Goal: Information Seeking & Learning: Learn about a topic

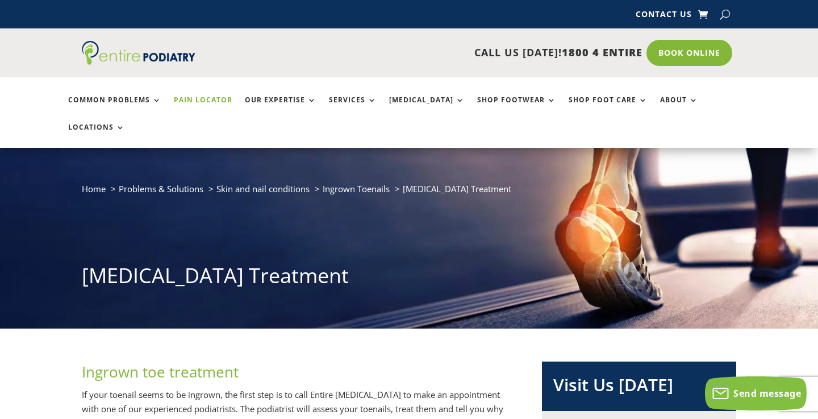
click at [212, 103] on link "Pain Locator" at bounding box center [203, 108] width 59 height 24
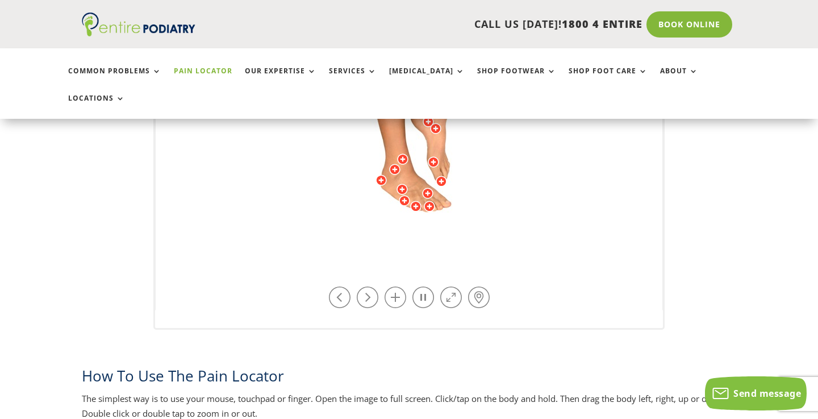
click at [399, 164] on div at bounding box center [394, 169] width 11 height 11
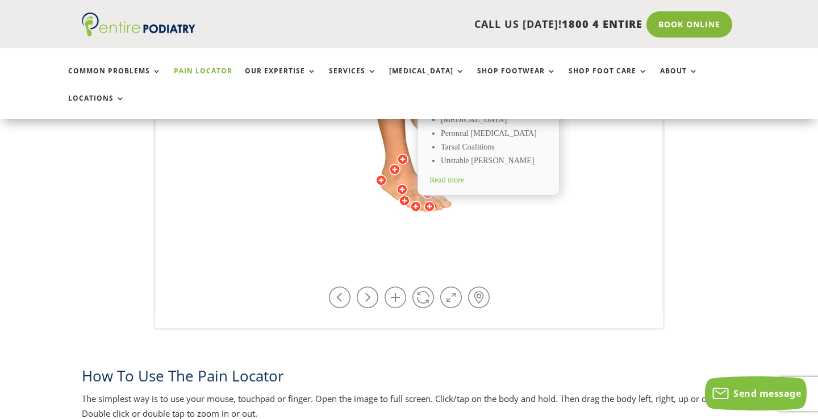
scroll to position [408, 0]
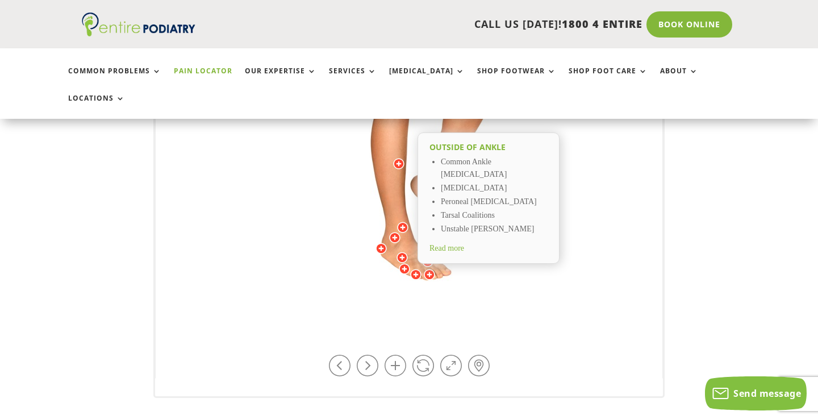
click at [381, 243] on div at bounding box center [381, 248] width 11 height 11
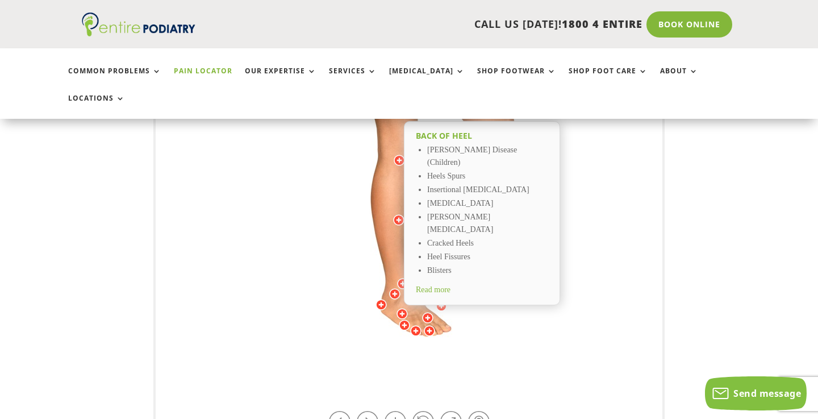
scroll to position [351, 0]
click at [403, 320] on div at bounding box center [404, 325] width 11 height 11
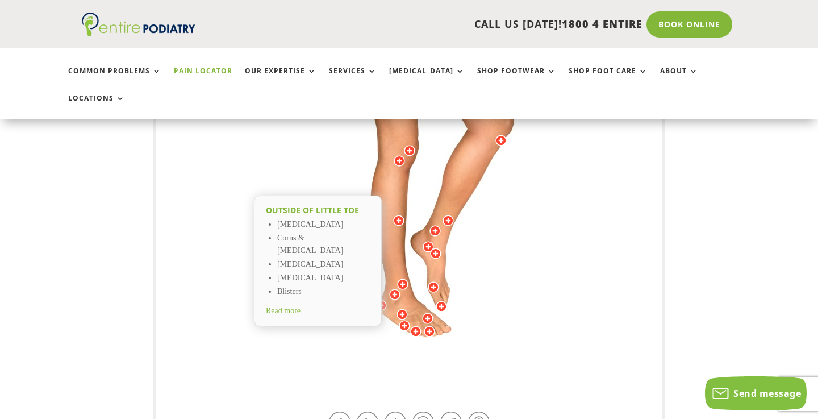
click at [402, 308] on div at bounding box center [402, 313] width 11 height 11
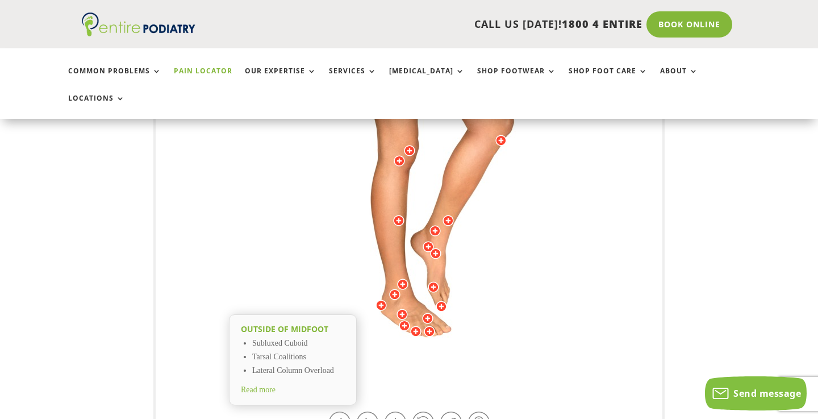
click at [427, 312] on div at bounding box center [427, 317] width 11 height 11
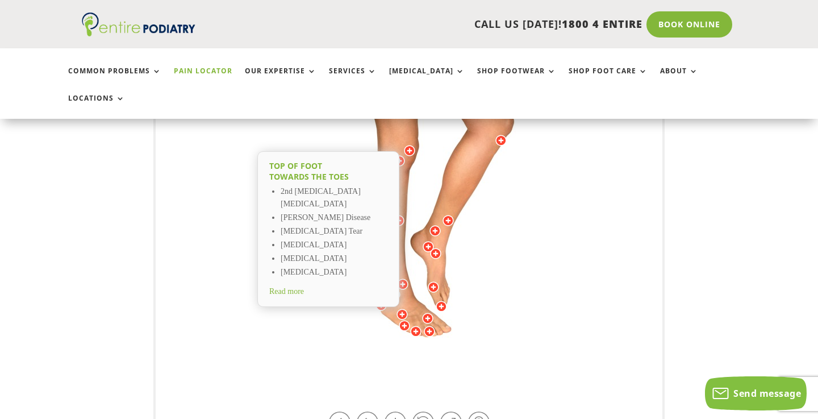
click at [402, 278] on div at bounding box center [402, 283] width 11 height 11
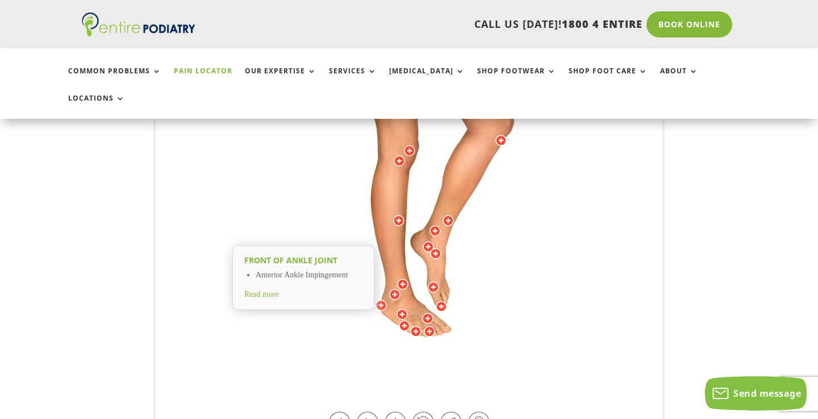
click at [392, 289] on div at bounding box center [394, 294] width 11 height 11
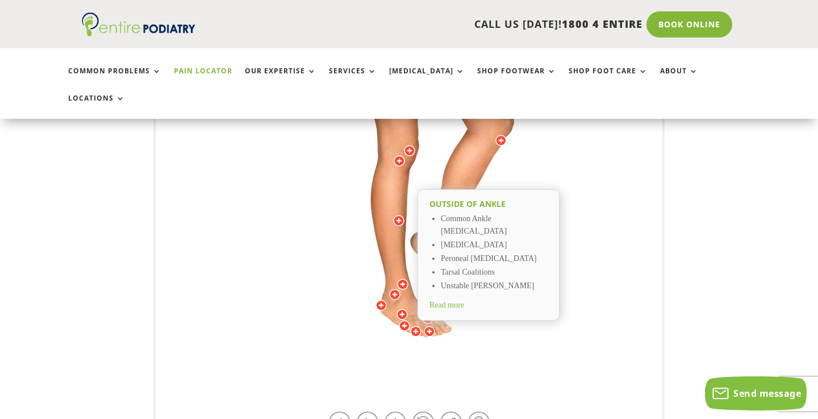
click at [442, 301] on span "Read more" at bounding box center [447, 305] width 35 height 9
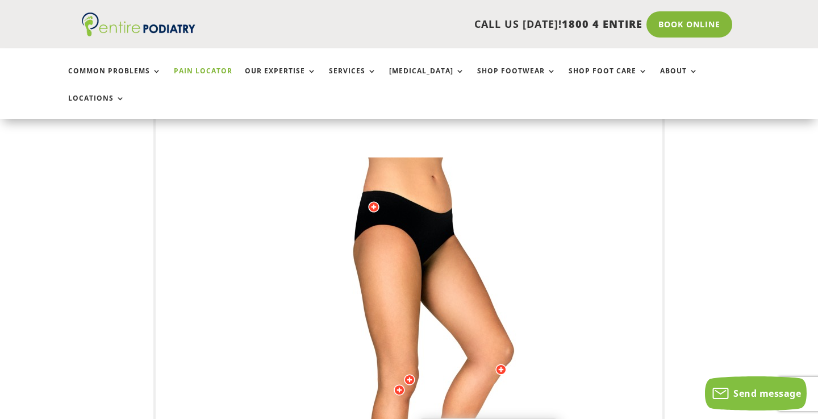
scroll to position [123, 0]
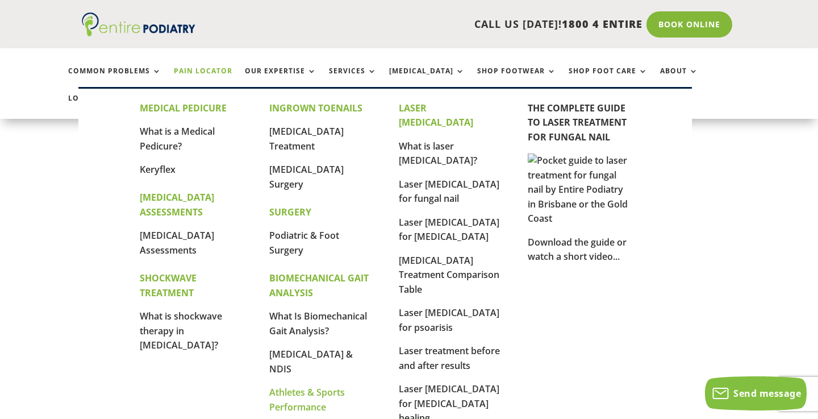
click at [305, 386] on link "Athletes & Sports Performance" at bounding box center [307, 399] width 76 height 27
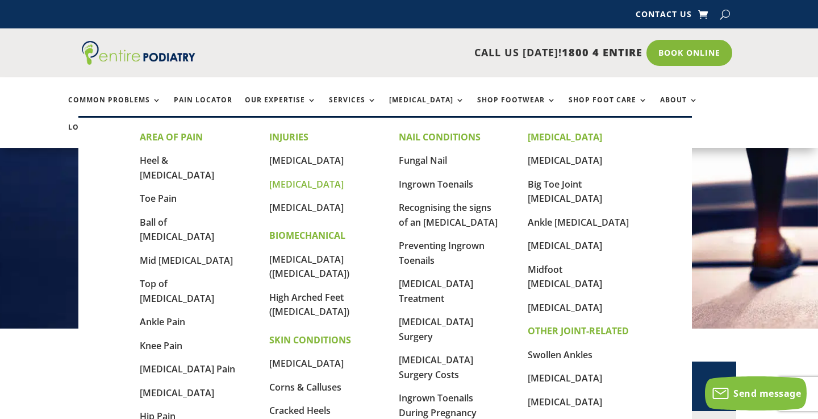
click at [274, 181] on link "[MEDICAL_DATA]" at bounding box center [306, 184] width 74 height 12
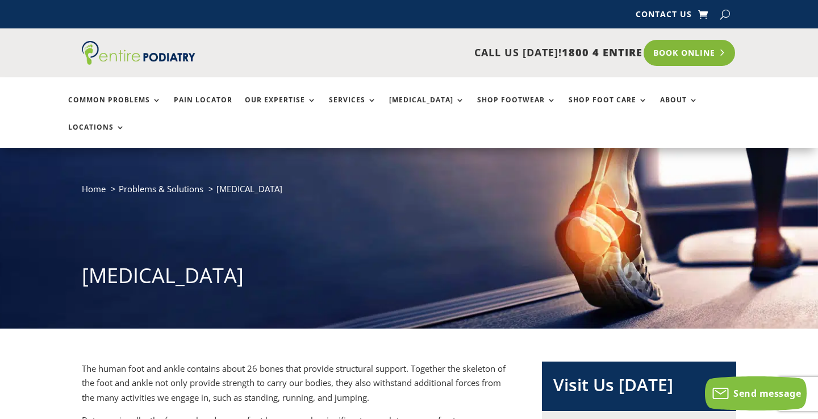
click at [686, 52] on link "Book Online" at bounding box center [689, 53] width 91 height 26
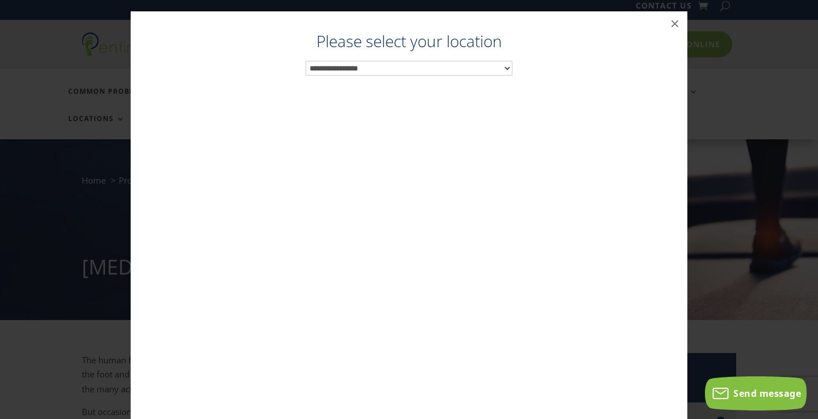
scroll to position [11, 0]
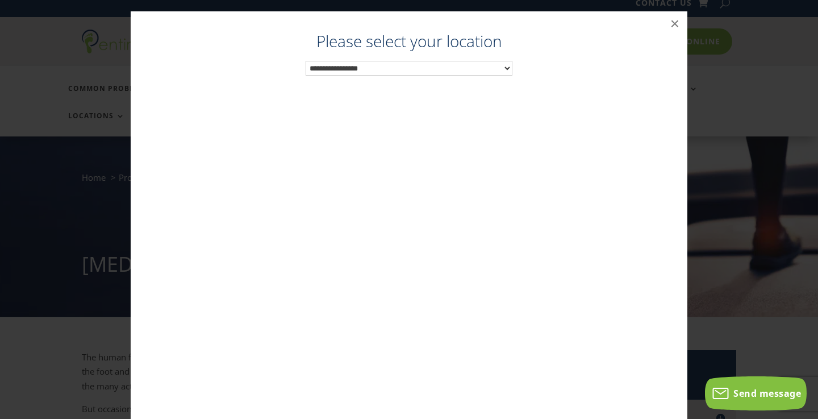
click at [413, 66] on select "**********" at bounding box center [409, 68] width 207 height 15
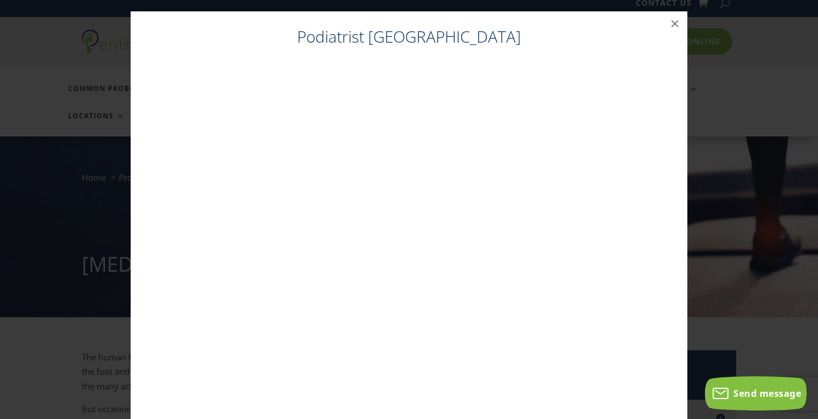
click at [382, 37] on h4 "Podiatrist North Lakes" at bounding box center [409, 40] width 534 height 28
click at [667, 28] on button "×" at bounding box center [674, 23] width 25 height 25
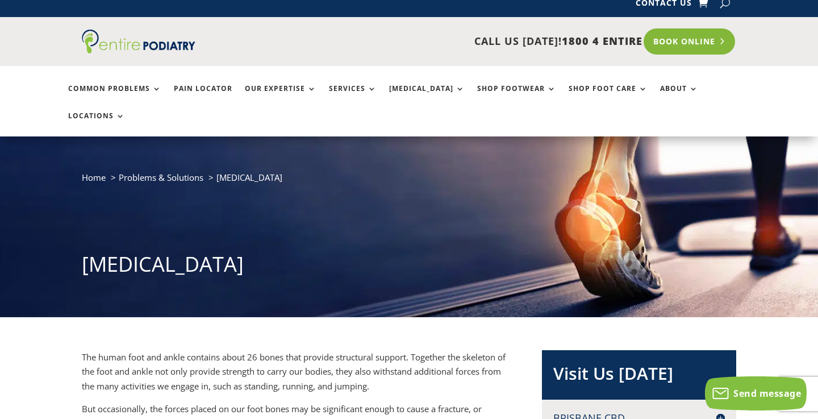
click at [694, 43] on link "Book Online" at bounding box center [689, 41] width 91 height 26
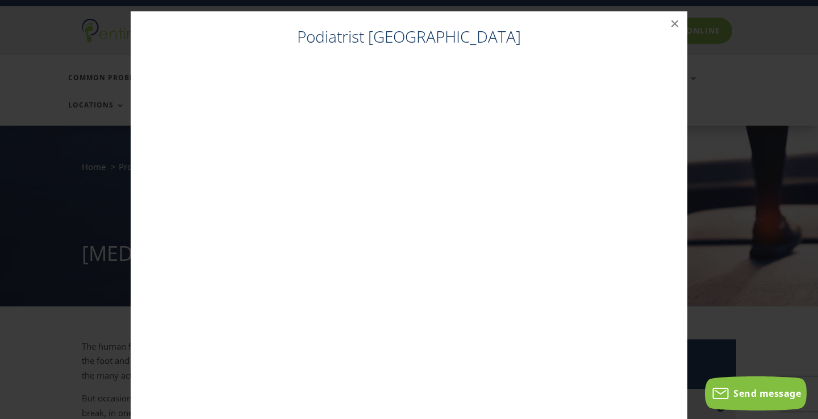
scroll to position [23, 0]
click at [403, 46] on h4 "Podiatrist North Lakes" at bounding box center [409, 40] width 534 height 28
click at [675, 26] on button "×" at bounding box center [674, 23] width 25 height 25
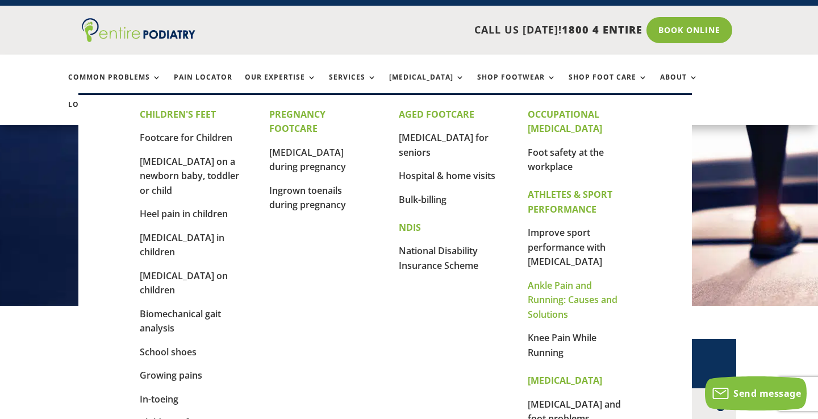
click at [552, 299] on link "Ankle Pain and Running: Causes and Solutions" at bounding box center [573, 299] width 90 height 41
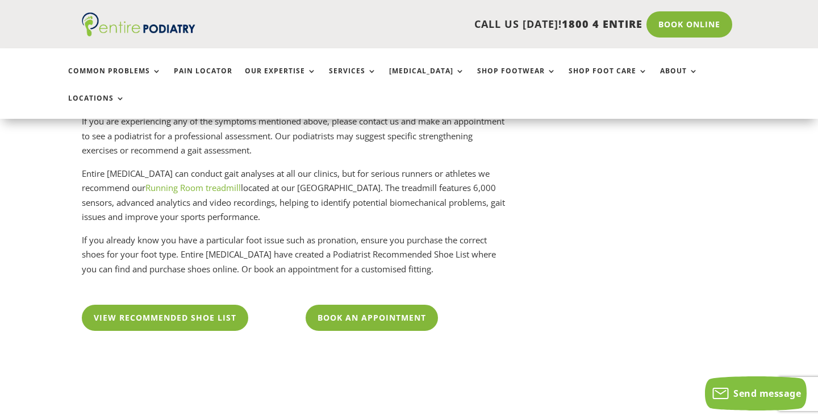
scroll to position [1756, 0]
click at [210, 304] on link "View Recommended Shoe List" at bounding box center [168, 317] width 172 height 26
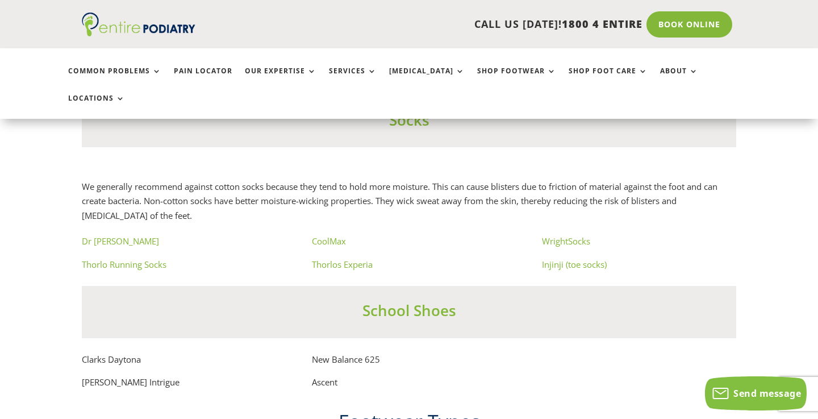
scroll to position [6624, 0]
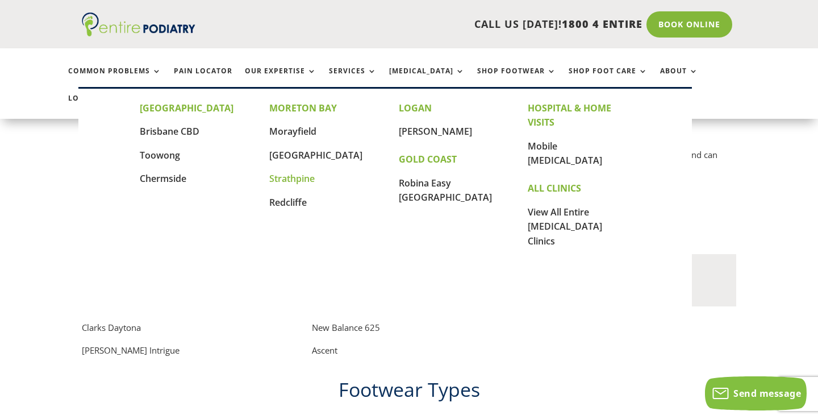
click at [306, 175] on link "Strathpine" at bounding box center [291, 178] width 45 height 12
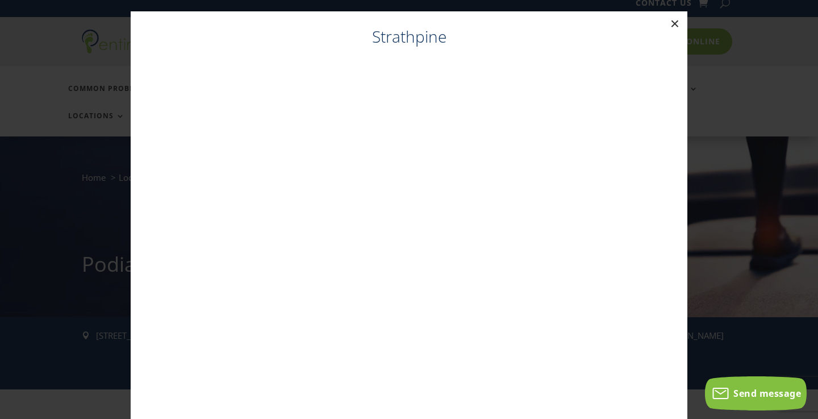
click at [673, 22] on button "×" at bounding box center [674, 23] width 25 height 25
